Goal: Task Accomplishment & Management: Use online tool/utility

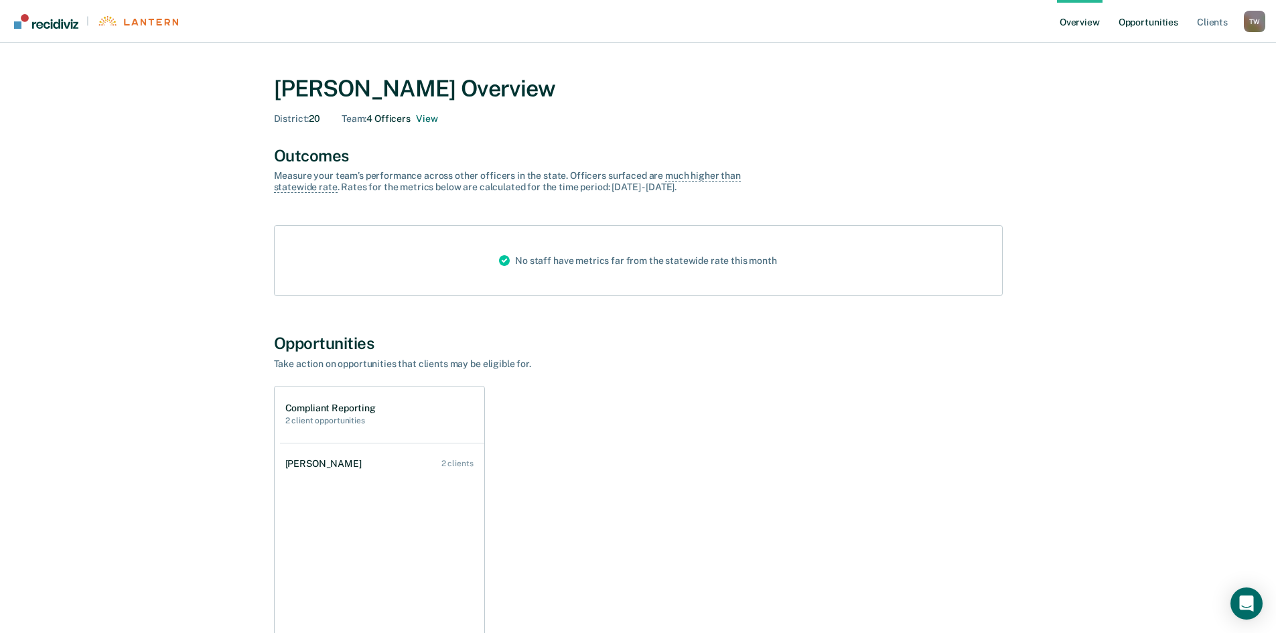
click at [1168, 17] on link "Opportunities" at bounding box center [1148, 21] width 65 height 43
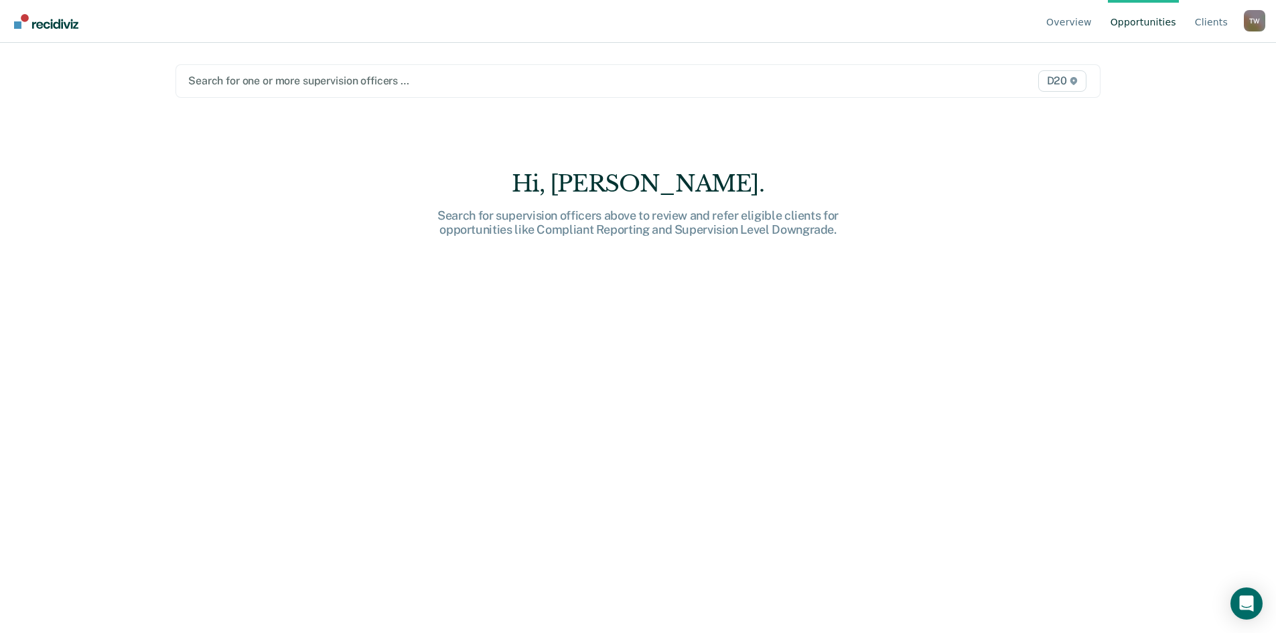
click at [1169, 23] on link "Opportunities" at bounding box center [1143, 21] width 71 height 43
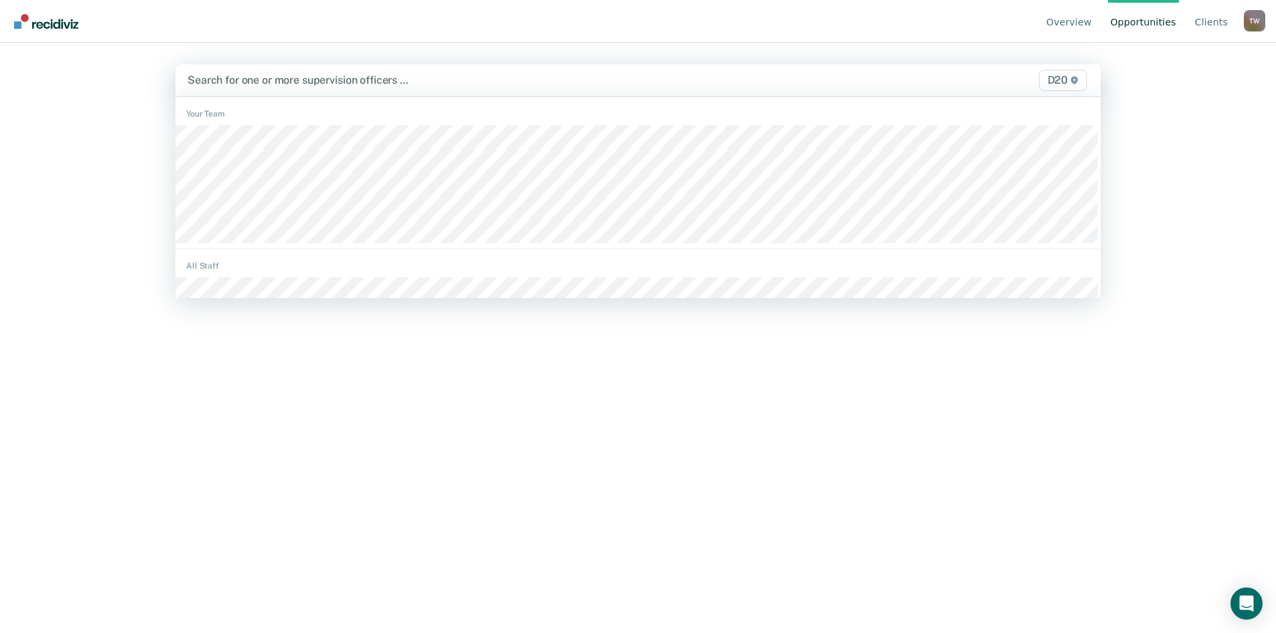
click at [537, 84] on div at bounding box center [502, 79] width 629 height 15
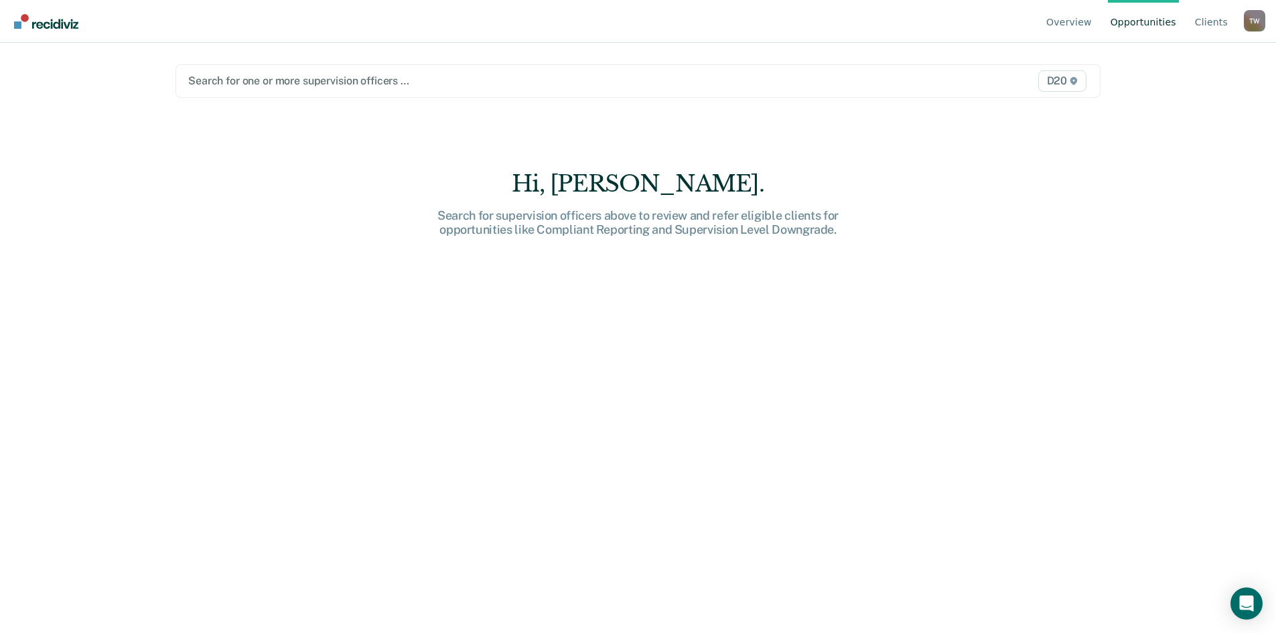
click at [1116, 93] on main "Search for one or more supervision officers … D20 Hi, [PERSON_NAME]. Search for…" at bounding box center [637, 322] width 957 height 558
click at [1201, 24] on link "Client s" at bounding box center [1211, 21] width 38 height 43
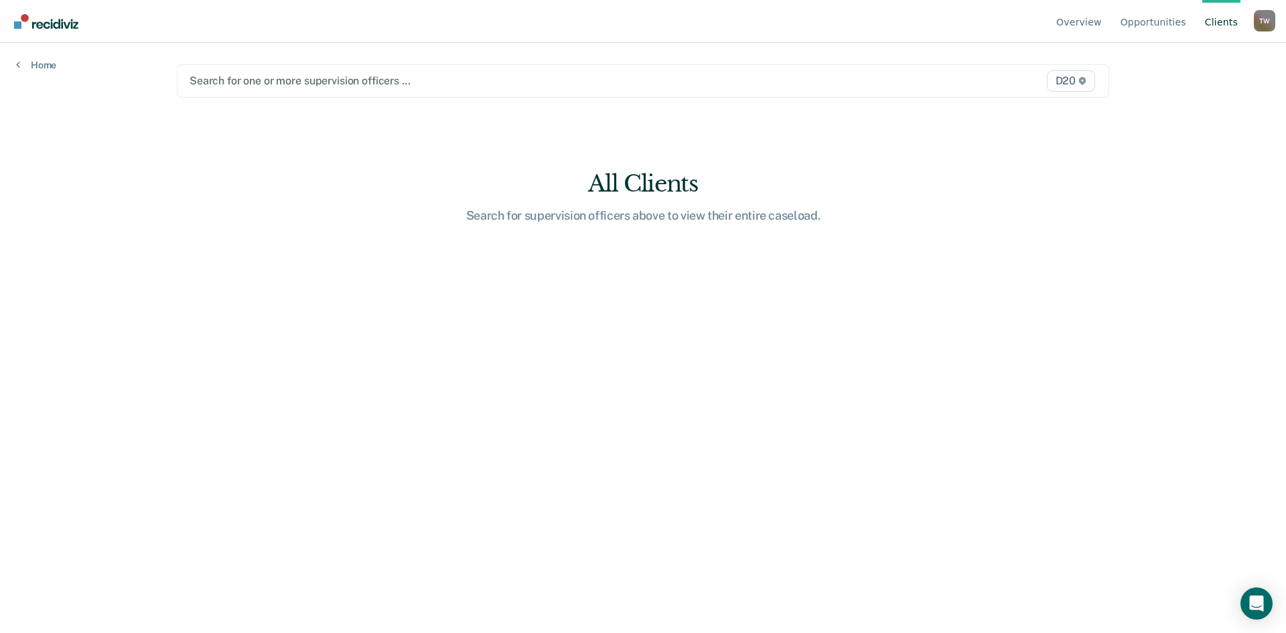
click at [1215, 23] on link "Client s" at bounding box center [1221, 21] width 38 height 43
click at [52, 60] on link "Home" at bounding box center [36, 65] width 40 height 12
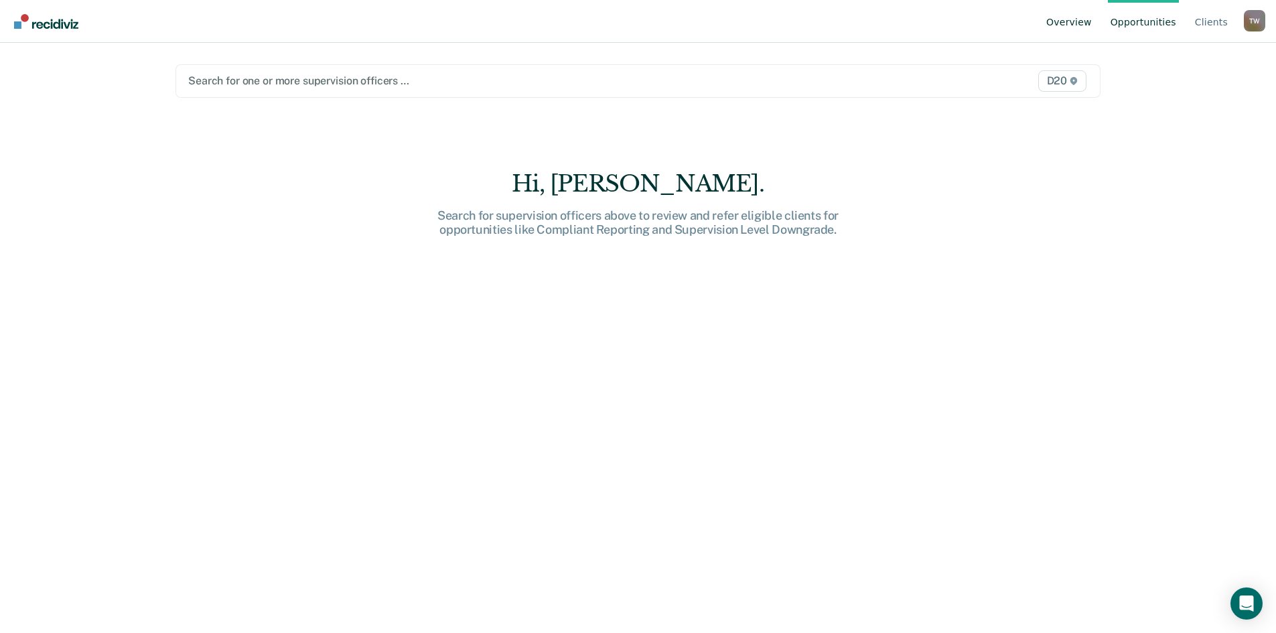
click at [1087, 21] on link "Overview" at bounding box center [1068, 21] width 51 height 43
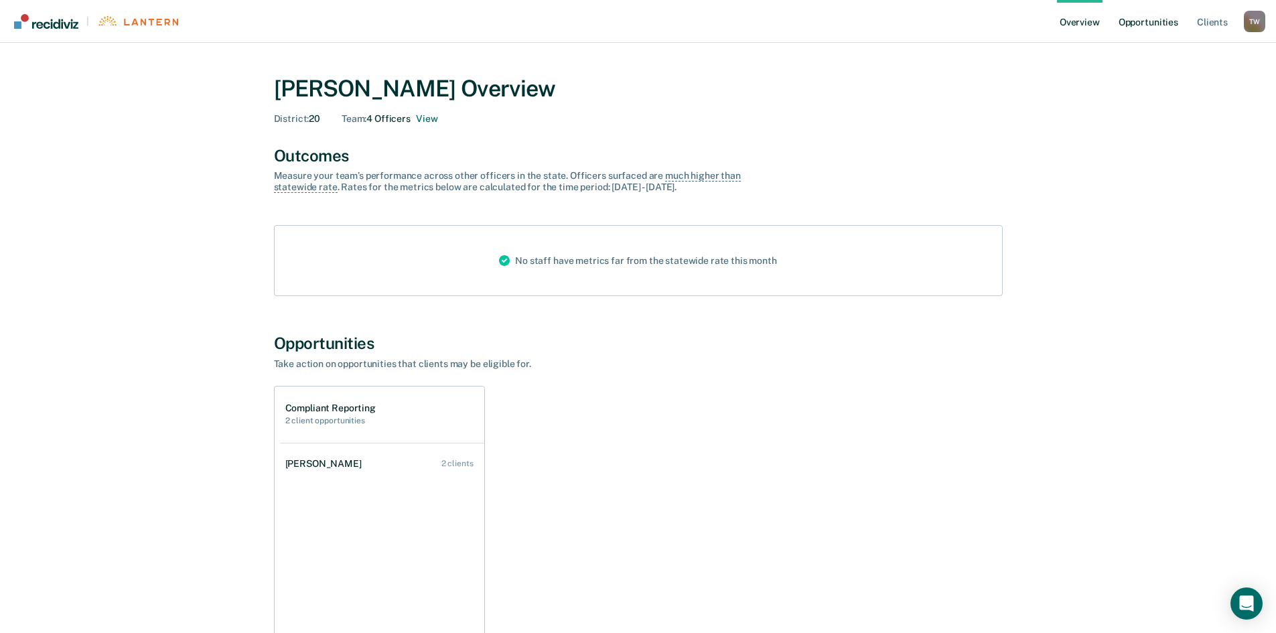
click at [1148, 28] on link "Opportunities" at bounding box center [1148, 21] width 65 height 43
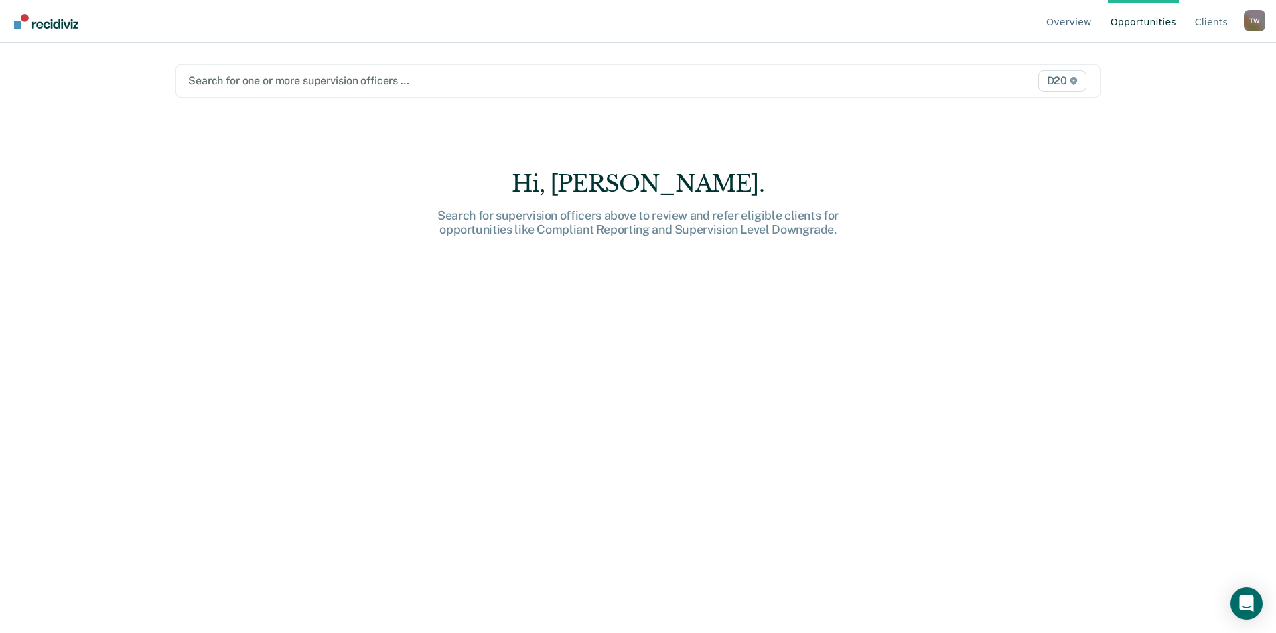
click at [838, 92] on div "Search for one or more supervision officers … D20" at bounding box center [637, 80] width 925 height 33
click at [451, 81] on div at bounding box center [502, 80] width 629 height 15
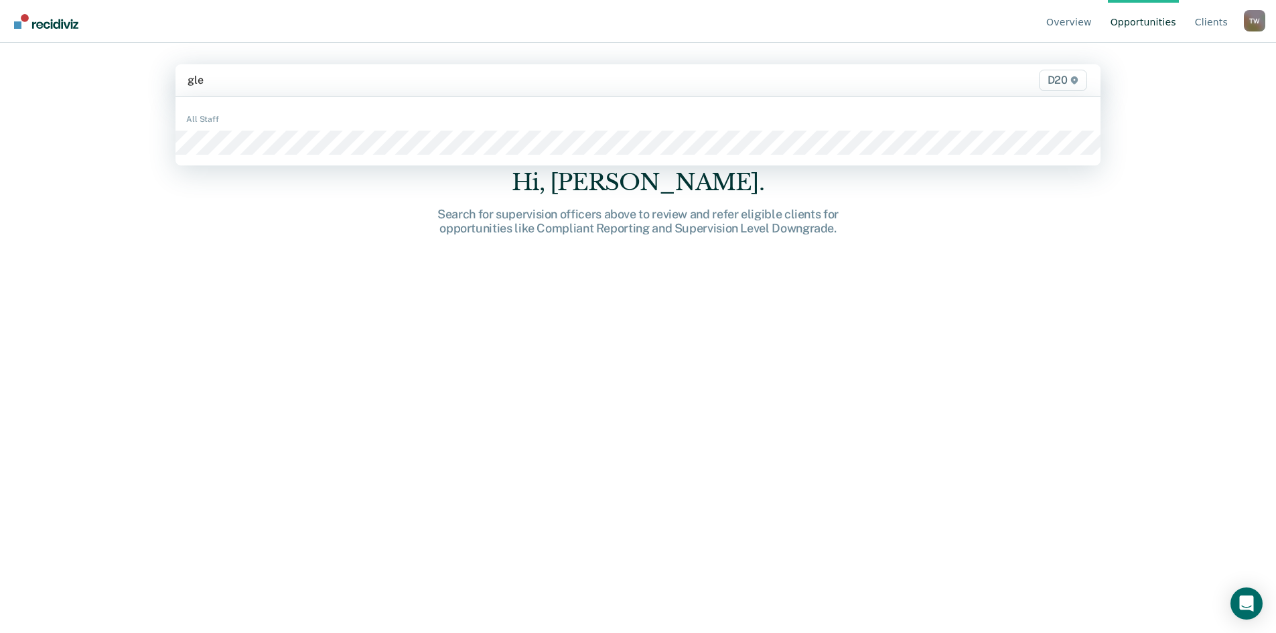
type input "[PERSON_NAME]"
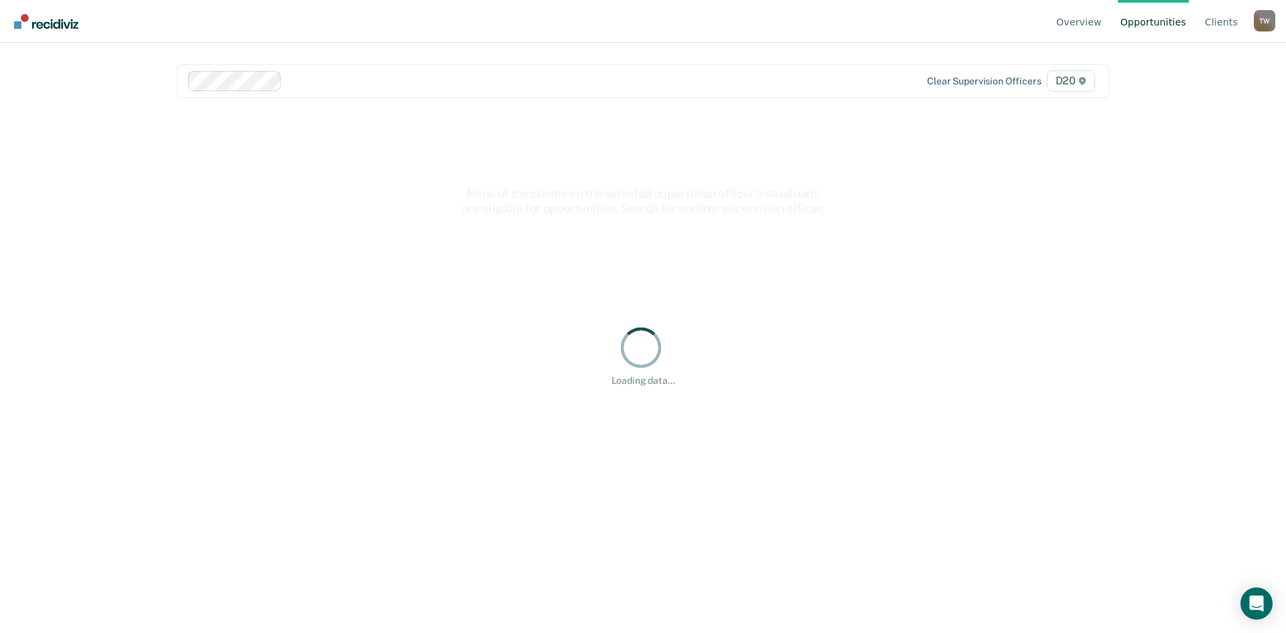
click at [319, 82] on div at bounding box center [555, 80] width 536 height 15
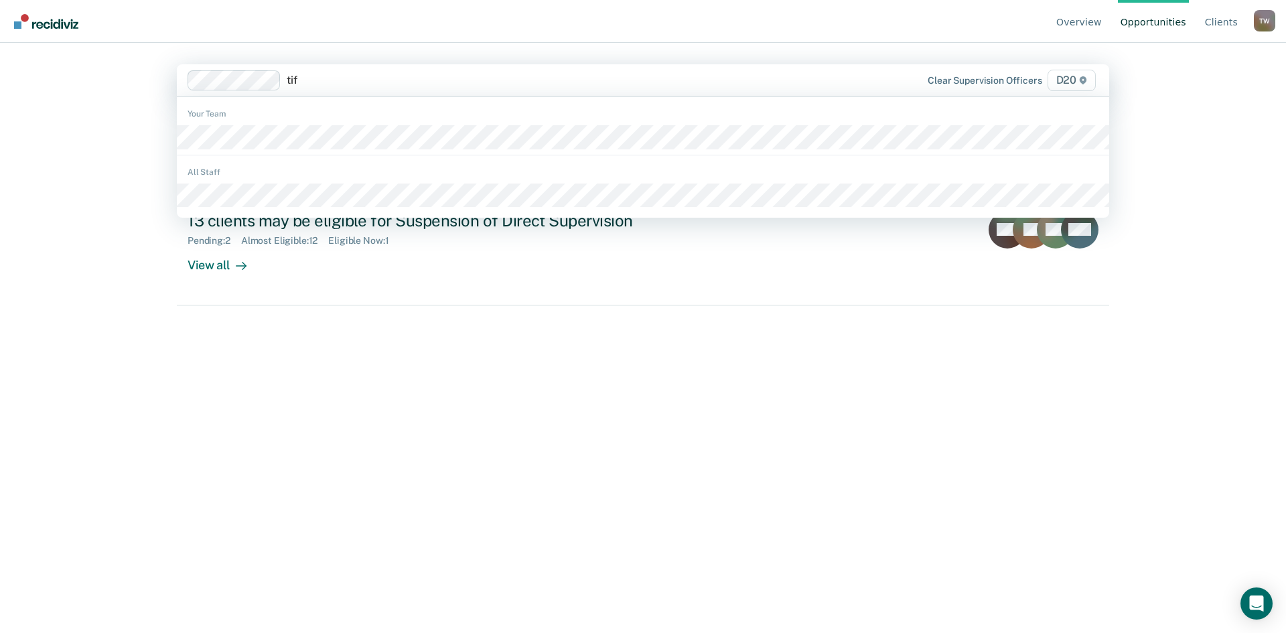
type input "tiff"
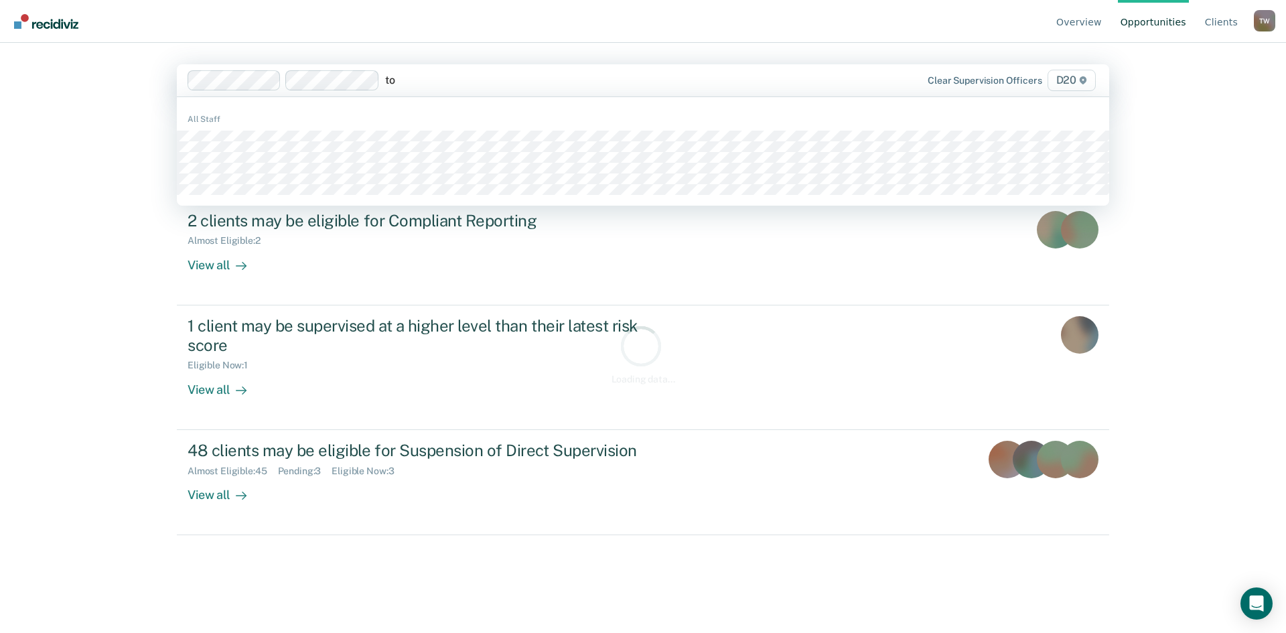
type input "[PERSON_NAME]"
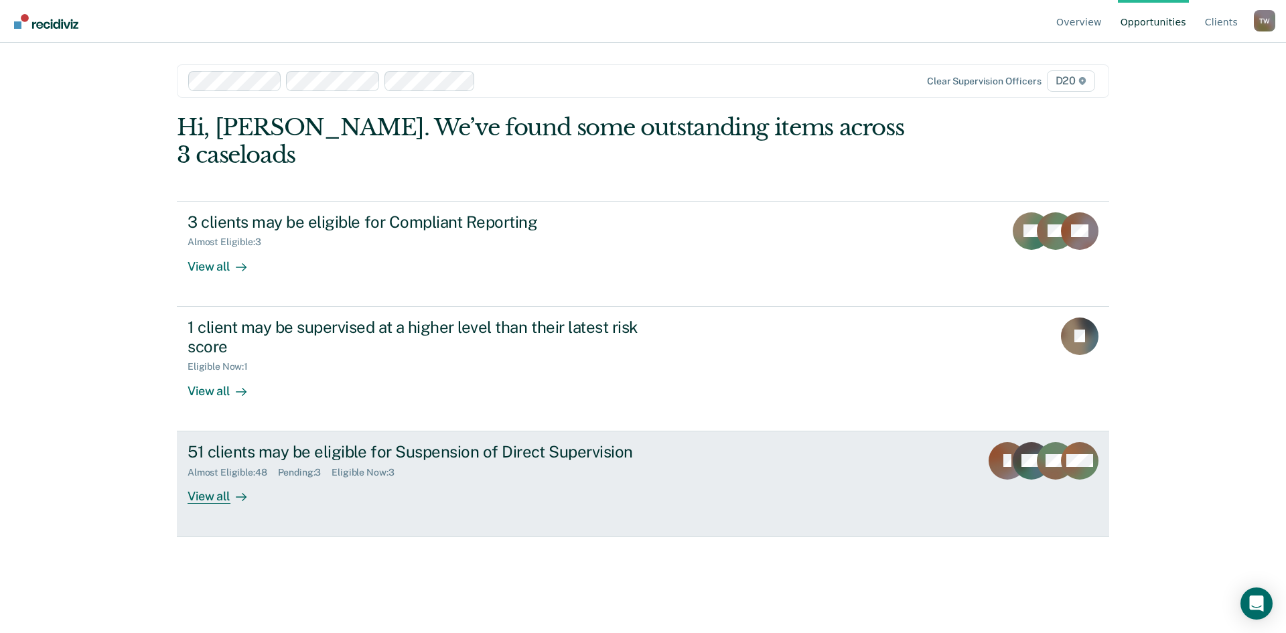
click at [471, 442] on div "51 clients may be eligible for Suspension of Direct Supervision" at bounding box center [423, 451] width 470 height 19
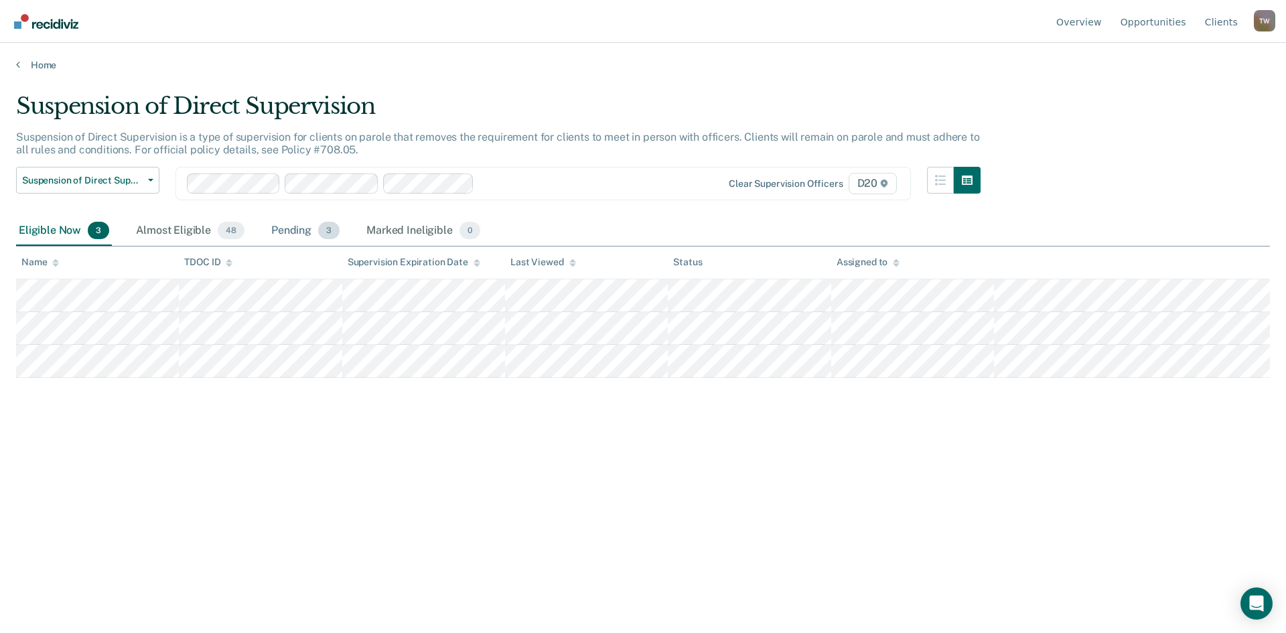
click at [295, 230] on div "Pending 3" at bounding box center [306, 230] width 74 height 29
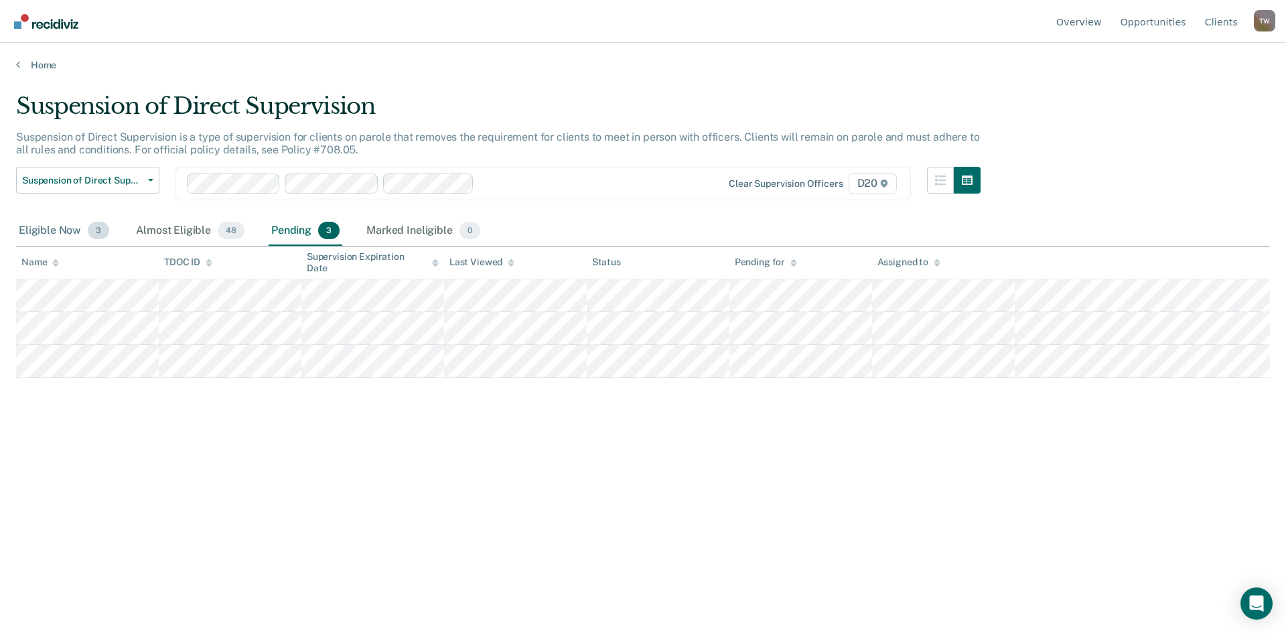
click at [42, 230] on div "Eligible Now 3" at bounding box center [64, 230] width 96 height 29
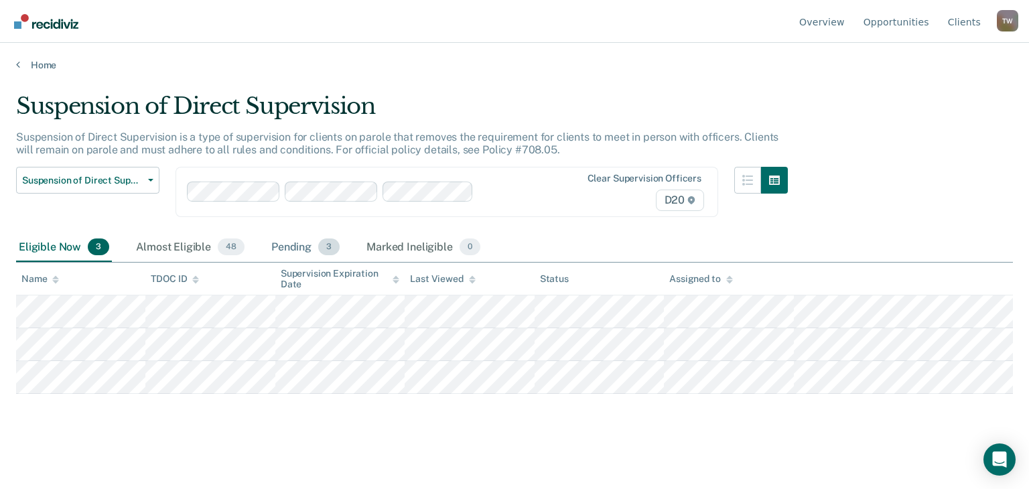
click at [295, 246] on div "Pending 3" at bounding box center [306, 247] width 74 height 29
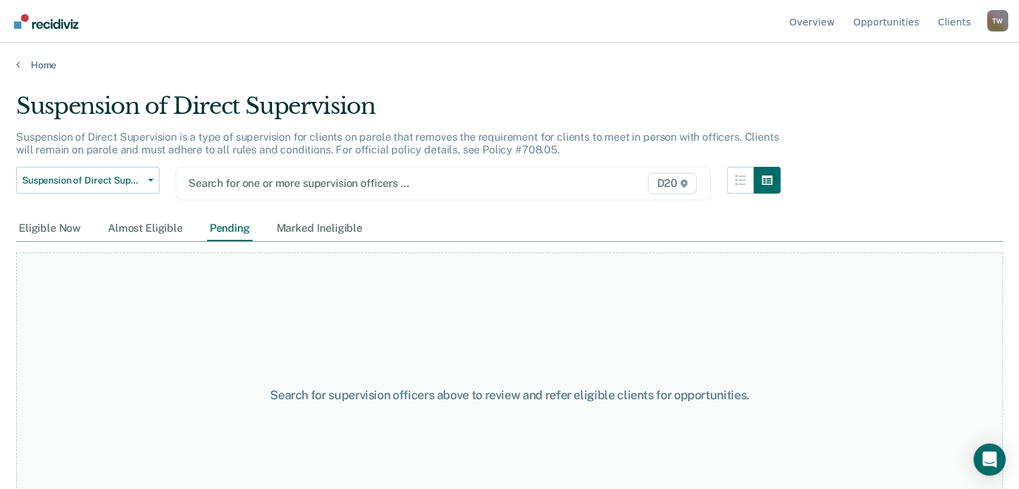
click at [230, 174] on div "Search for one or more supervision officers …" at bounding box center [366, 183] width 358 height 18
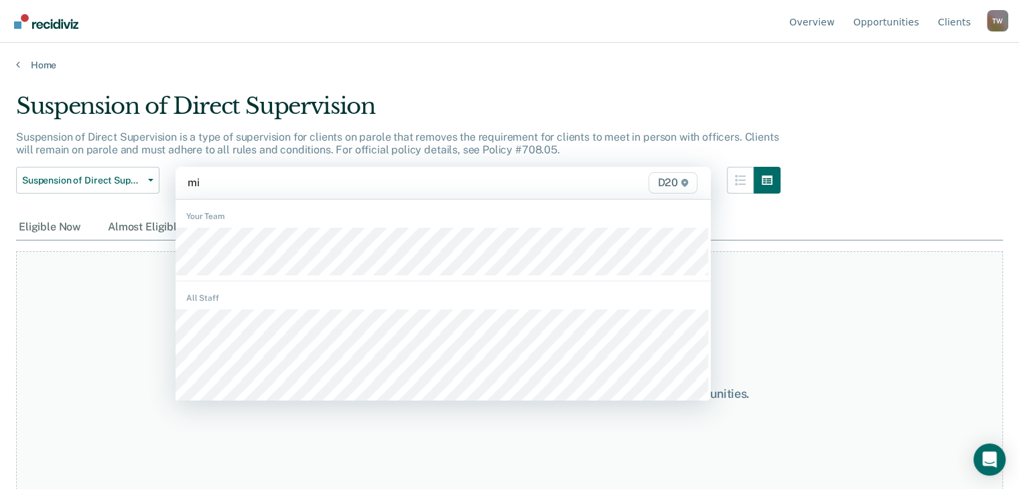
type input "mic"
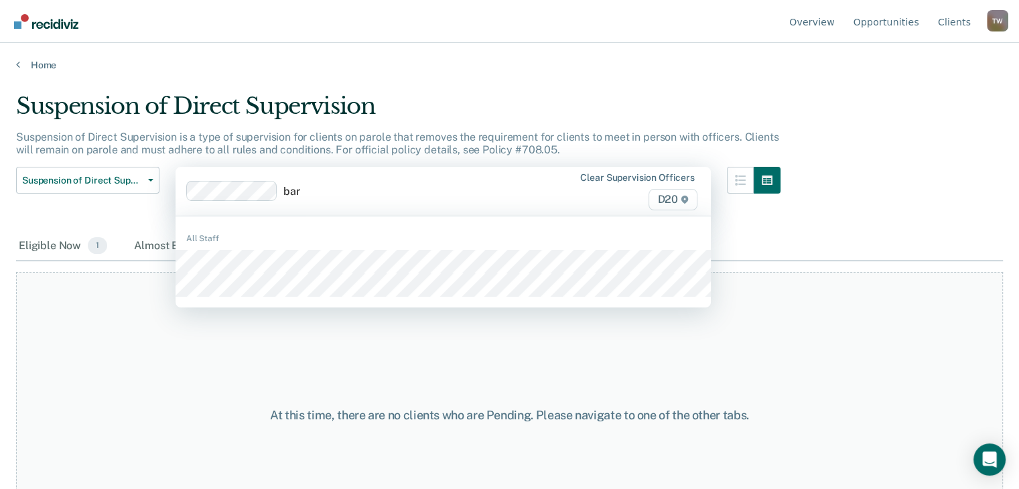
type input "bart"
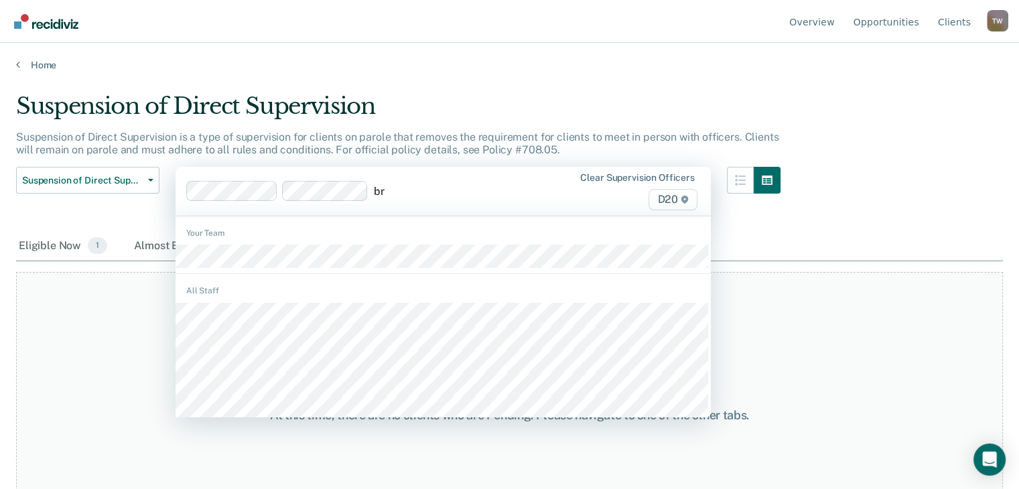
type input "bri"
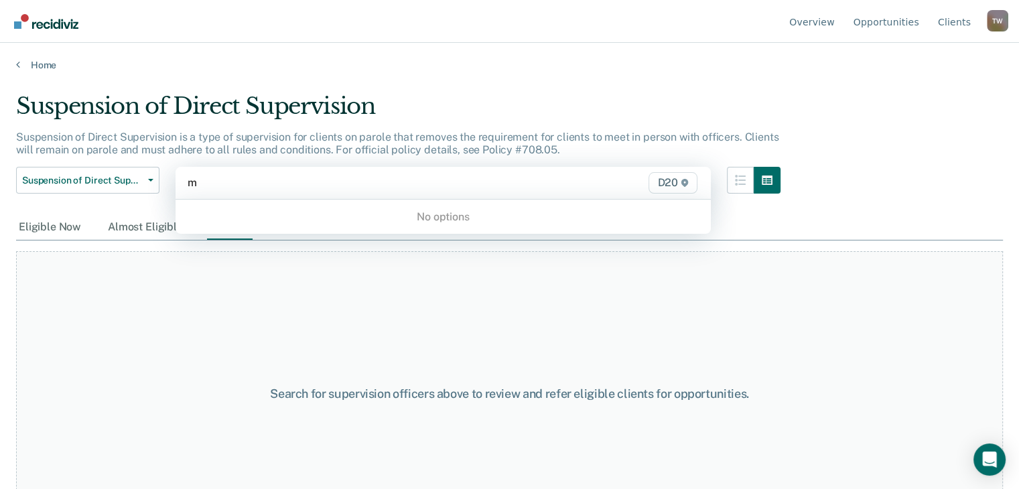
type input "ma"
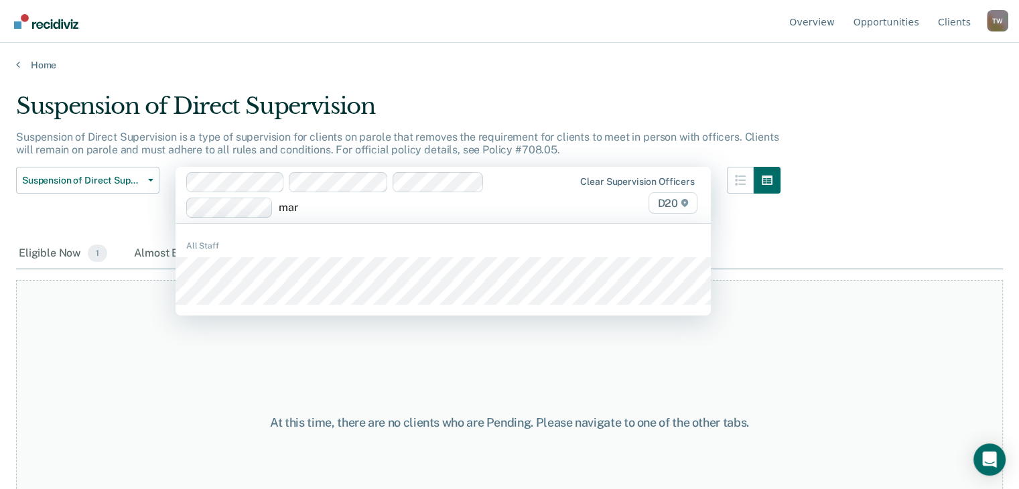
type input "mara"
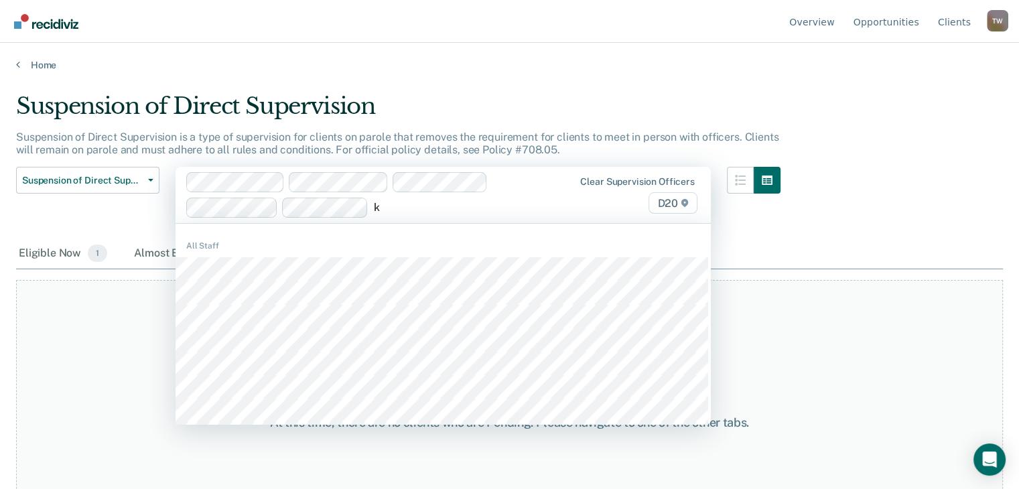
type input "kr"
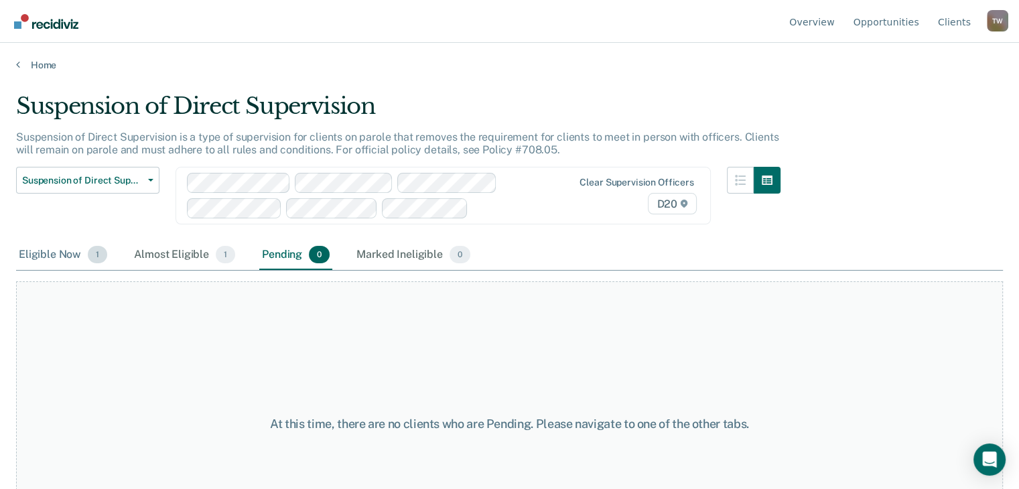
click at [44, 258] on div "Eligible Now 1" at bounding box center [63, 254] width 94 height 29
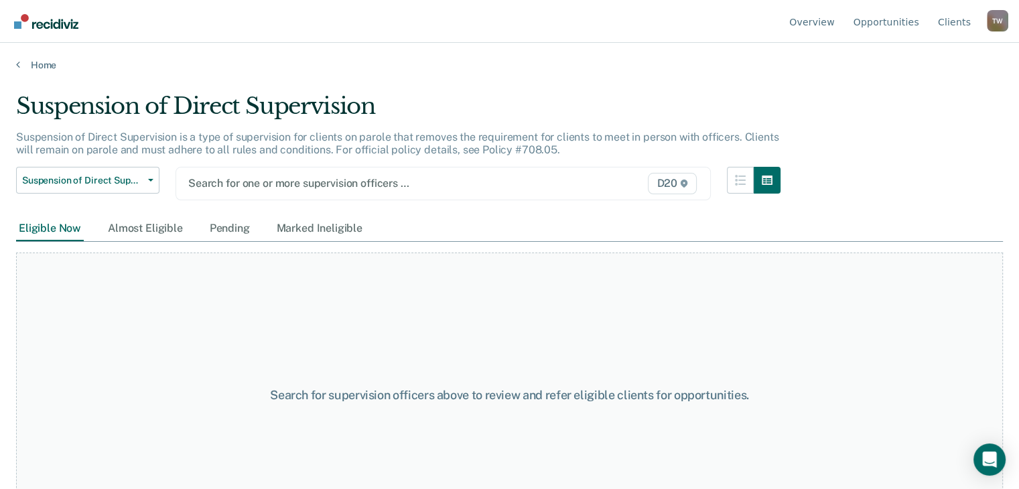
click at [421, 183] on div at bounding box center [366, 182] width 356 height 15
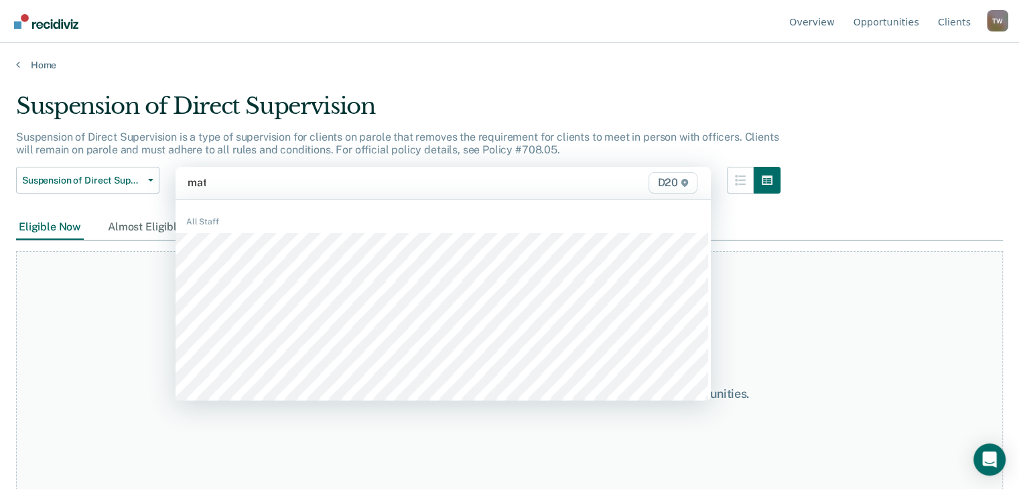
type input "matt"
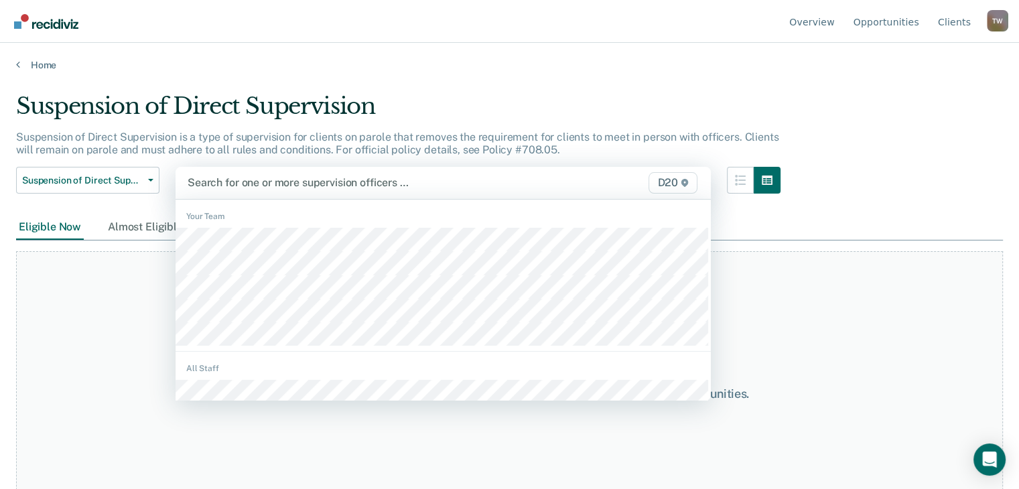
click at [246, 187] on div at bounding box center [366, 182] width 357 height 15
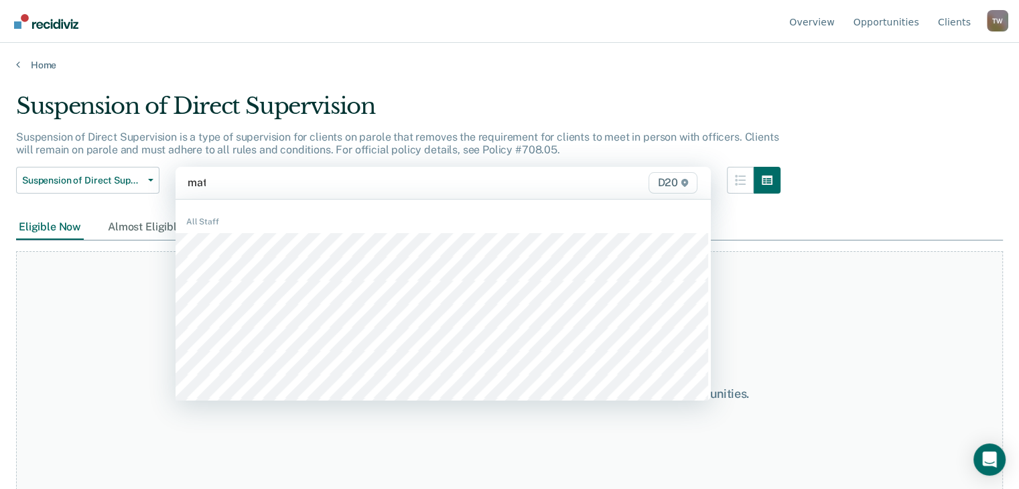
type input "matt"
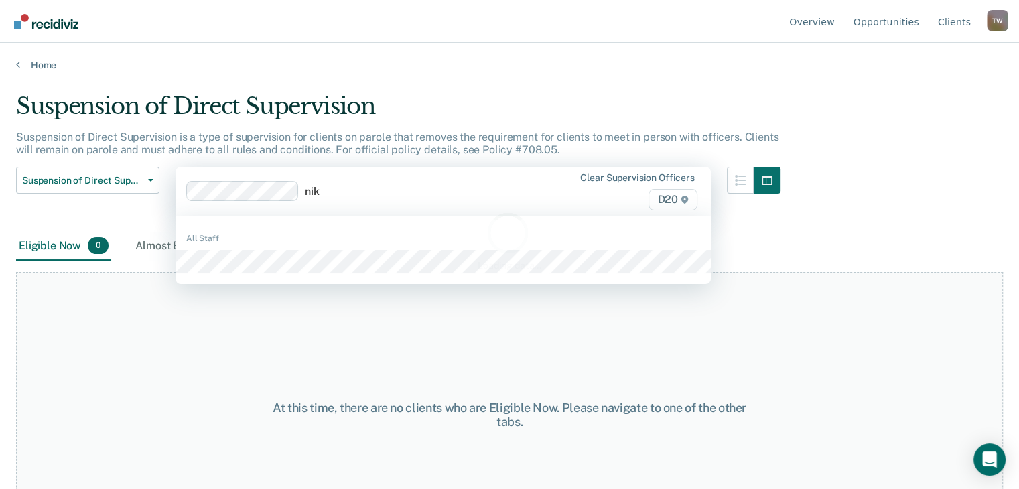
type input "nik"
click at [238, 259] on div "Loading data..." at bounding box center [510, 241] width 944 height 62
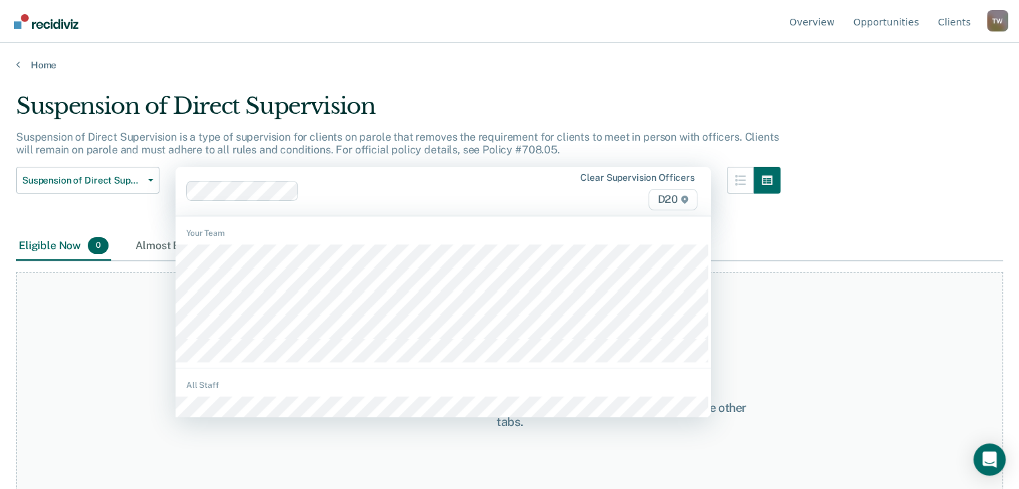
click at [321, 188] on div at bounding box center [425, 190] width 240 height 15
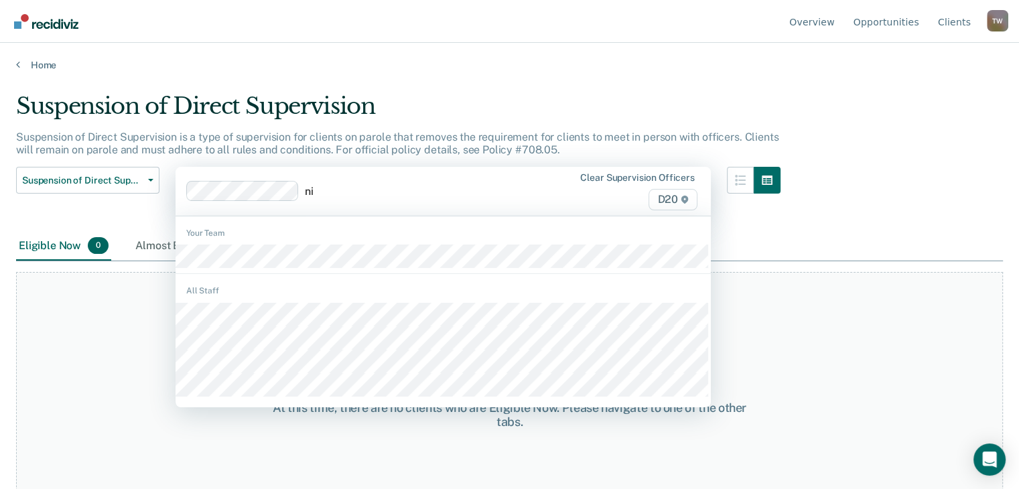
type input "nik"
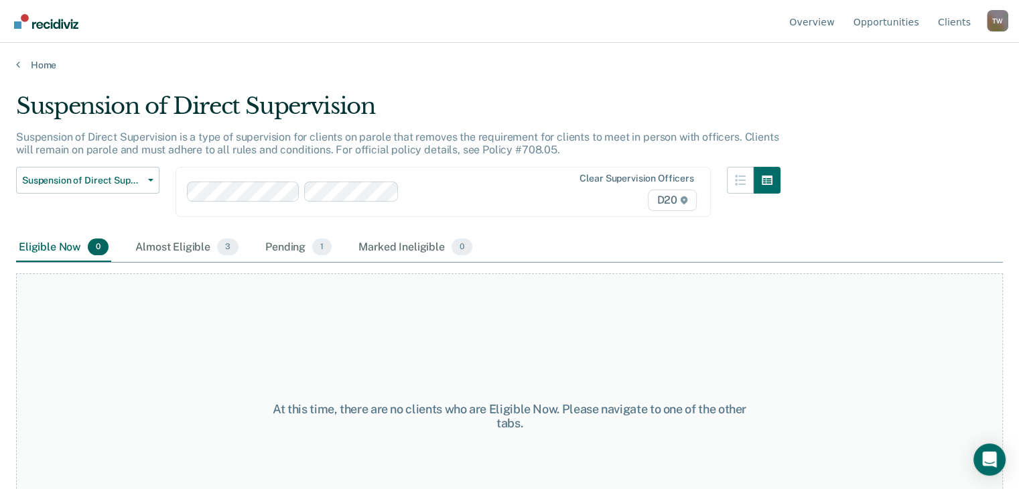
click at [35, 247] on div "Eligible Now 0" at bounding box center [63, 247] width 95 height 29
click at [277, 248] on div "Pending 1" at bounding box center [299, 247] width 72 height 29
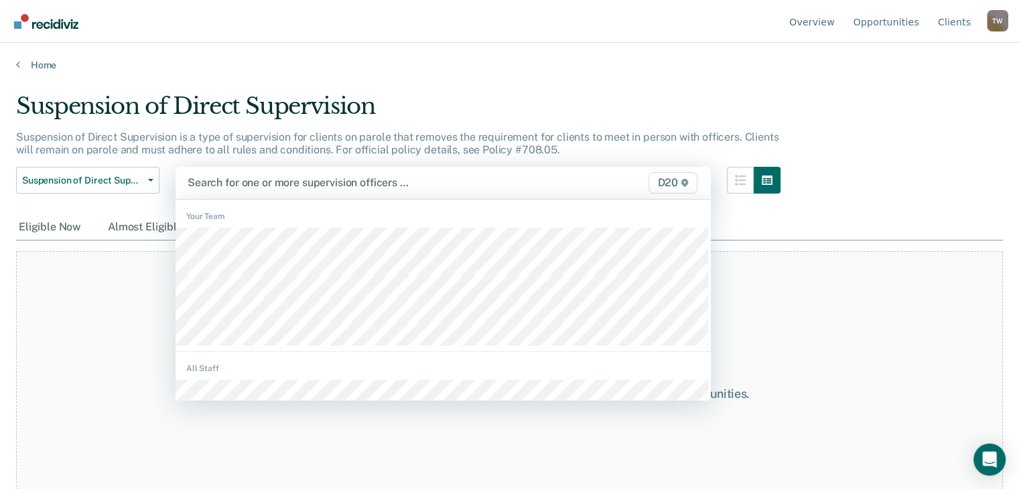
click at [388, 182] on div at bounding box center [366, 182] width 357 height 15
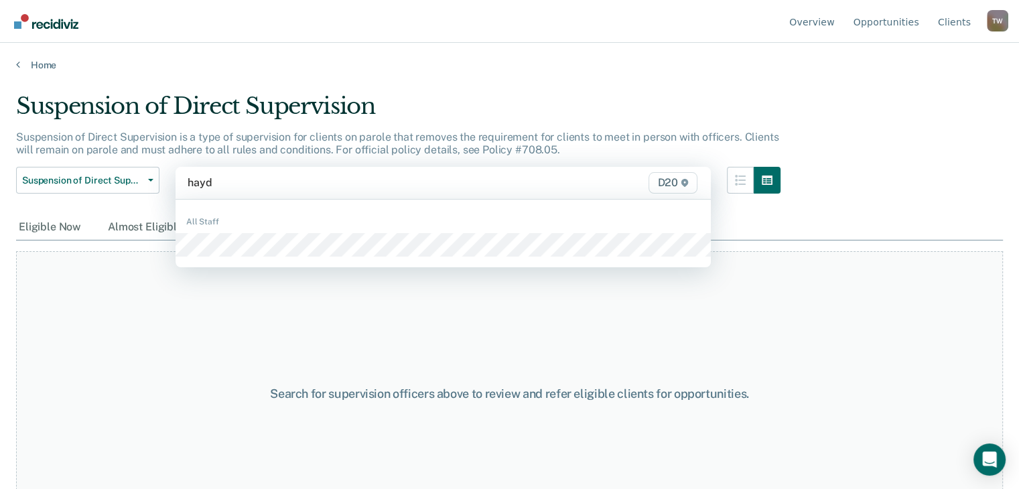
type input "[PERSON_NAME]"
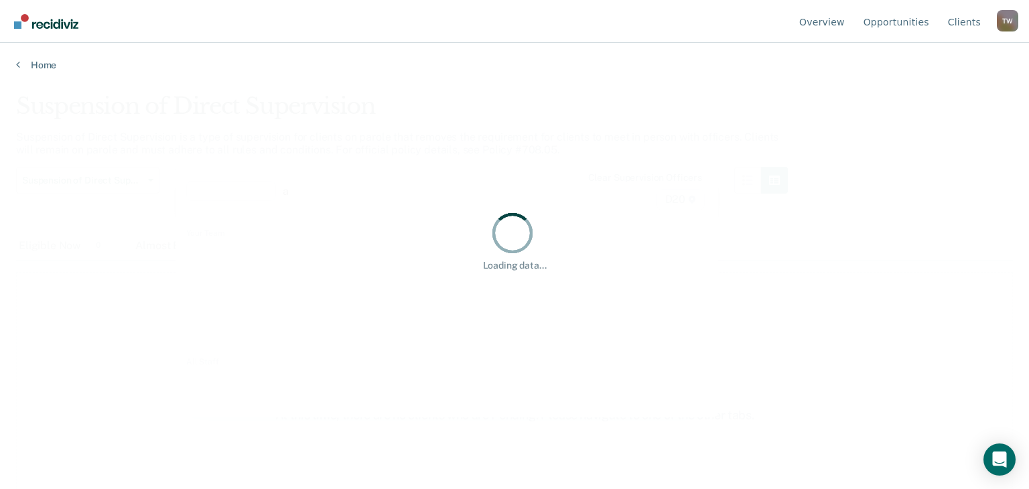
type input "an"
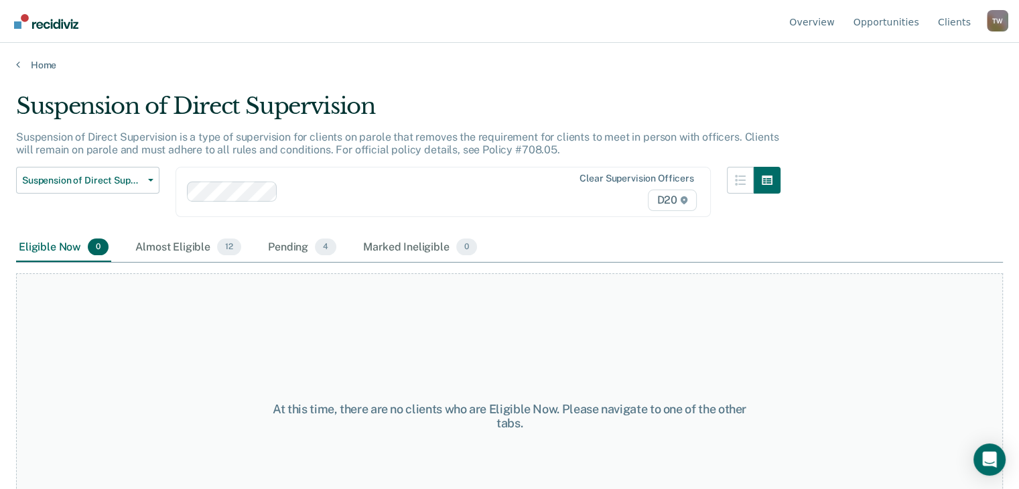
click at [351, 187] on div at bounding box center [413, 191] width 261 height 15
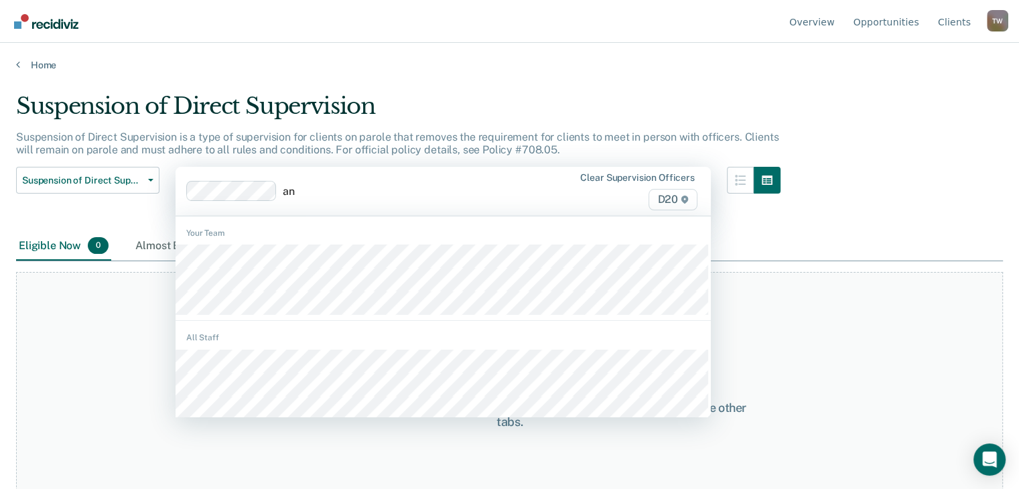
type input "ant"
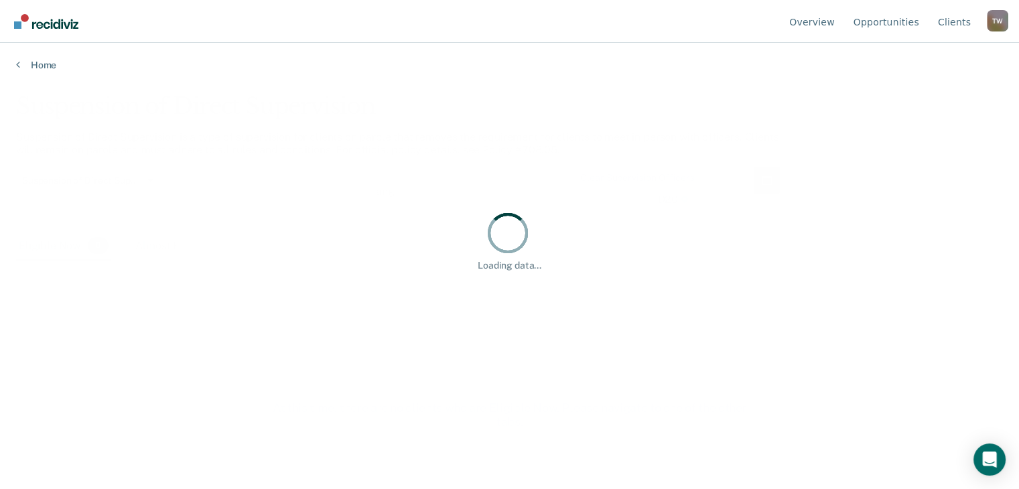
type input "ange"
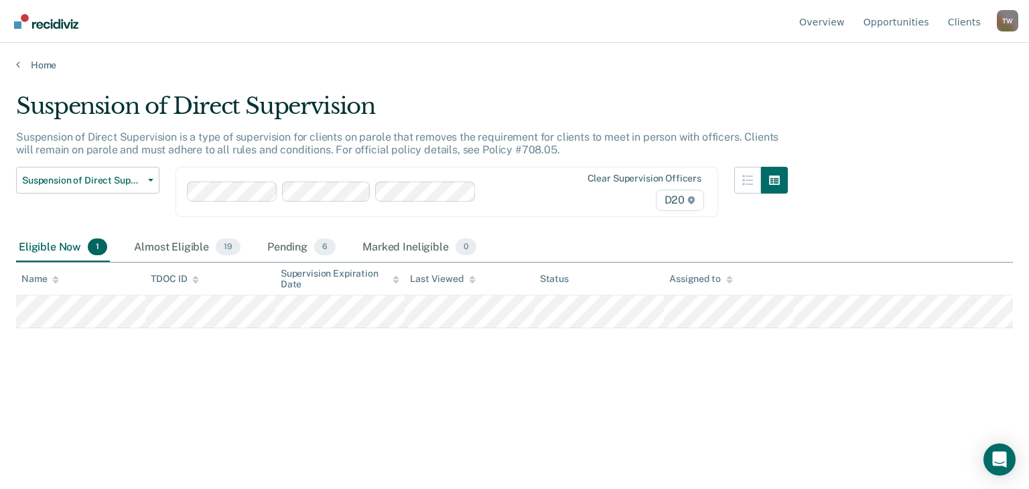
click at [44, 244] on div "Suspension of Direct Supervision Suspension of Direct Supervision is a type of …" at bounding box center [514, 240] width 996 height 296
click at [285, 244] on div "Pending 6" at bounding box center [301, 247] width 74 height 29
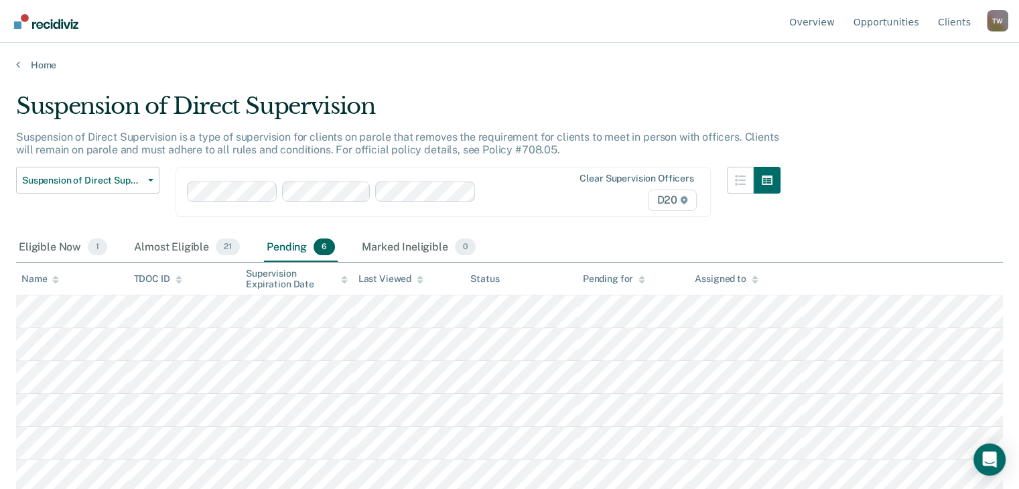
scroll to position [3, 0]
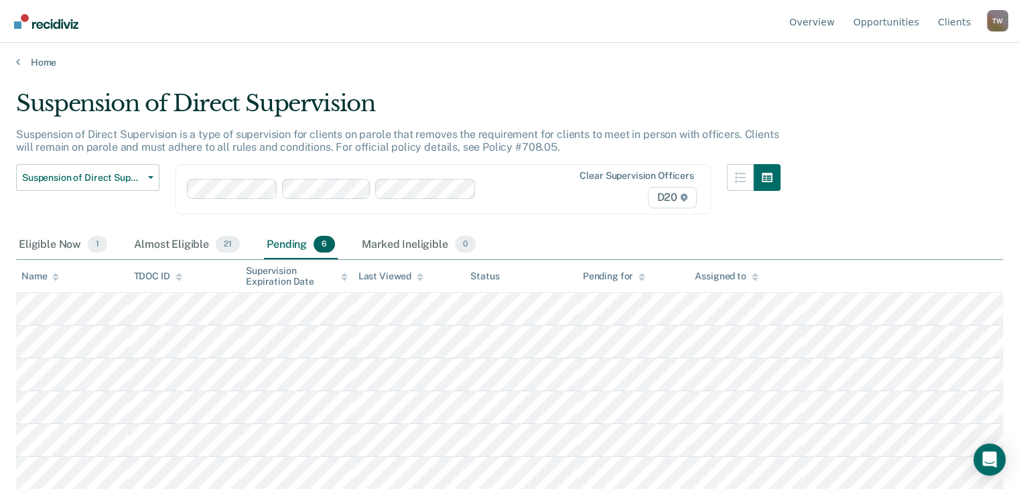
click at [863, 238] on div "Eligible Now 1 Almost Eligible 21 Pending 6 Marked Ineligible 0" at bounding box center [509, 245] width 986 height 30
click at [850, 90] on div "Suspension of Direct Supervision Suspension of Direct Supervision is a type of …" at bounding box center [509, 238] width 986 height 296
